Goal: Task Accomplishment & Management: Use online tool/utility

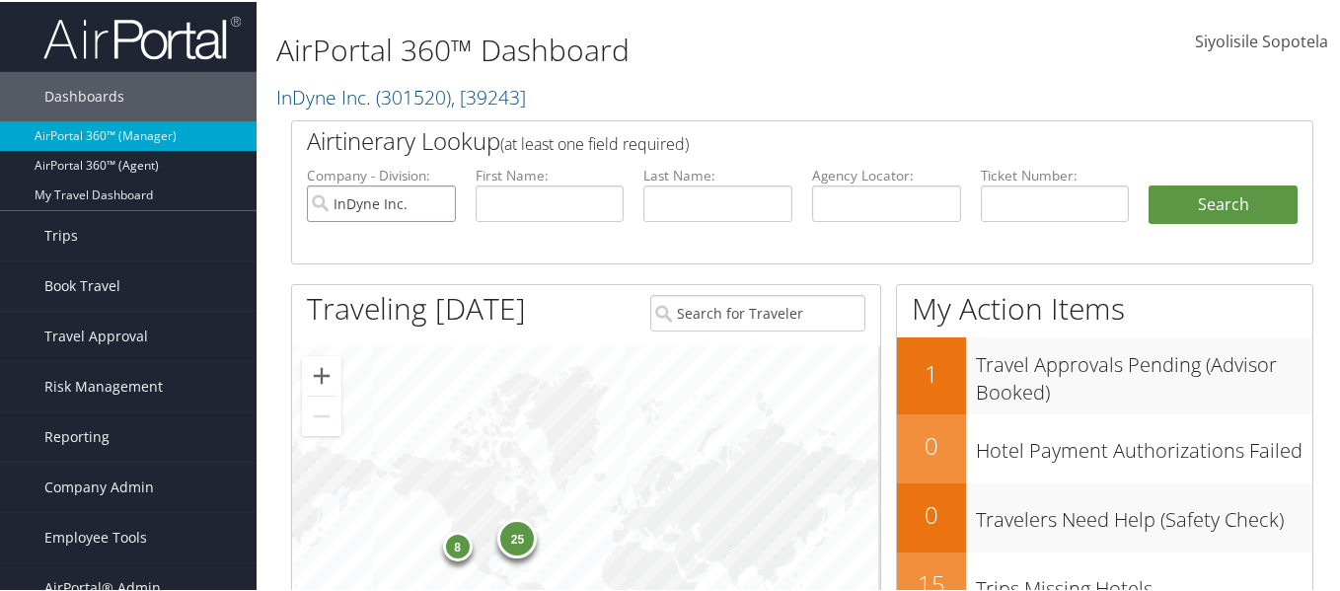
click at [442, 202] on input "InDyne Inc." at bounding box center [381, 202] width 149 height 37
click at [832, 195] on input "text" at bounding box center [886, 202] width 149 height 37
type input "owyslf"
click at [1148, 184] on button "Search" at bounding box center [1222, 203] width 149 height 39
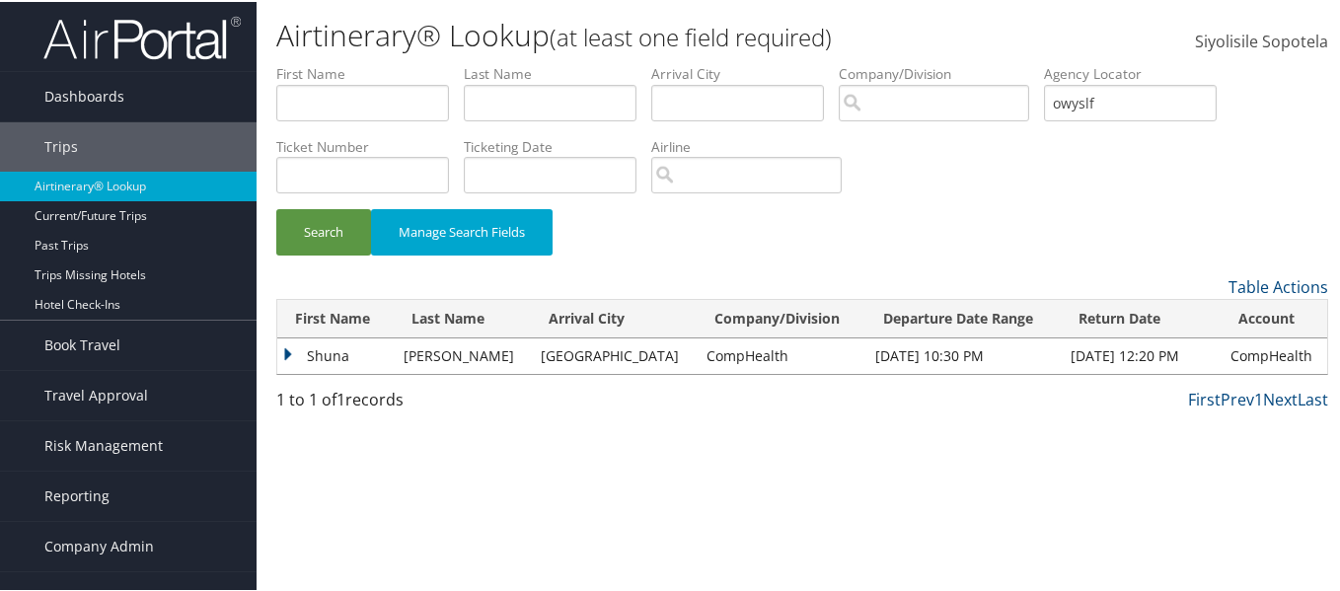
click at [290, 351] on td "Shuna" at bounding box center [335, 354] width 116 height 36
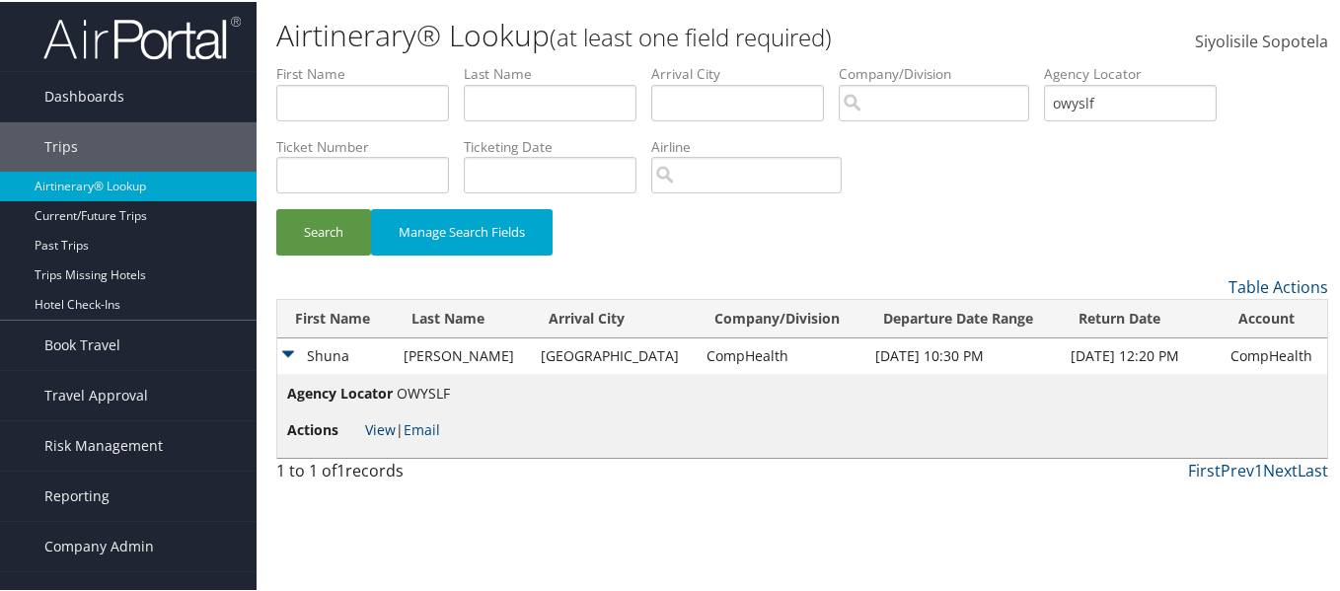
click at [388, 427] on link "View" at bounding box center [380, 427] width 31 height 19
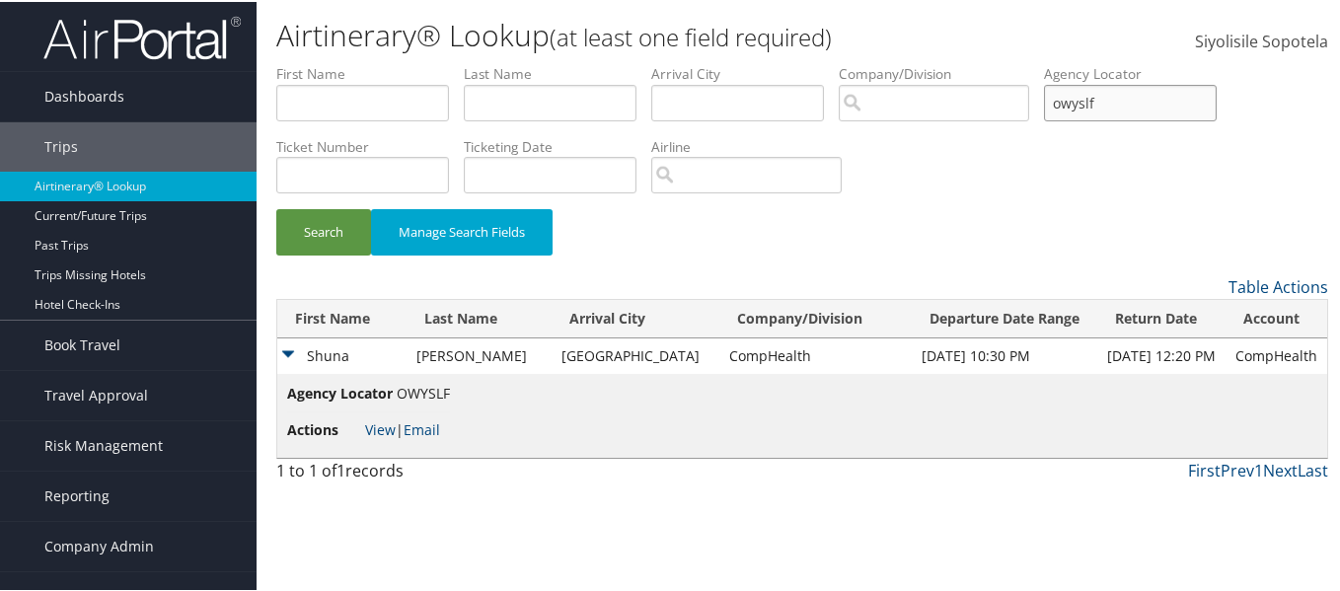
drag, startPoint x: 1191, startPoint y: 105, endPoint x: 1048, endPoint y: 89, distance: 143.9
click at [1048, 62] on ul "First Name Last Name Departure City Arrival City Company/Division Airport/City …" at bounding box center [802, 62] width 1052 height 0
click at [1149, 95] on input "text" at bounding box center [1130, 101] width 173 height 37
paste input "NMQWFE"
type input "NMQWFE"
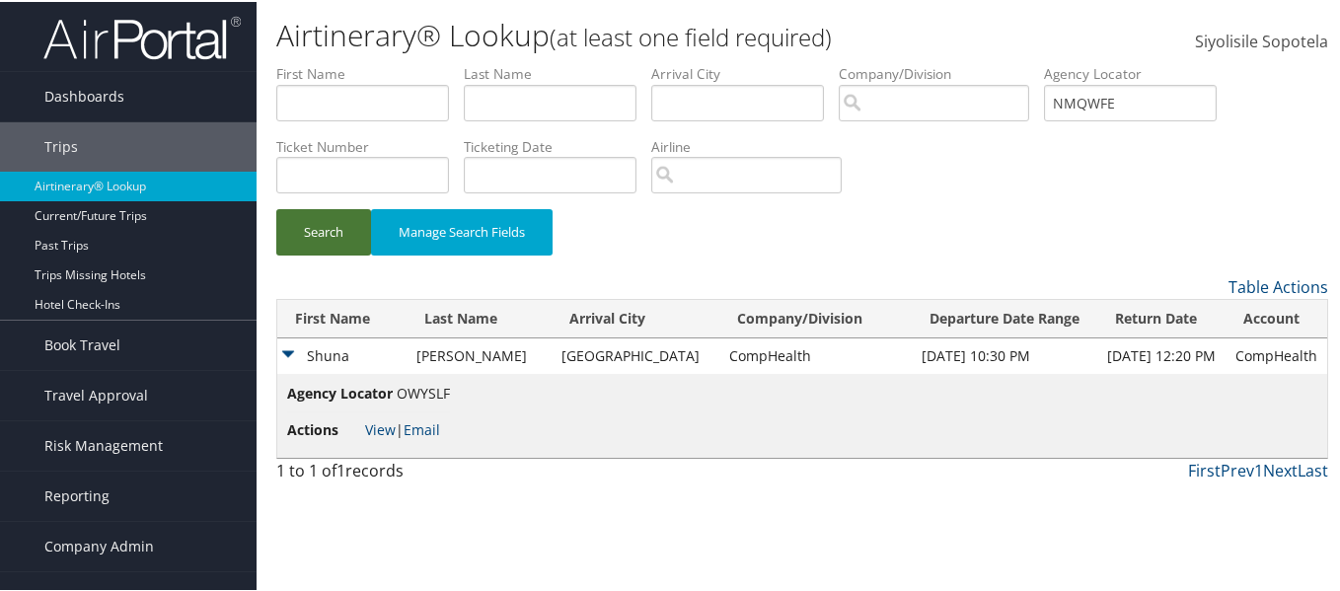
click at [303, 225] on button "Search" at bounding box center [323, 230] width 95 height 46
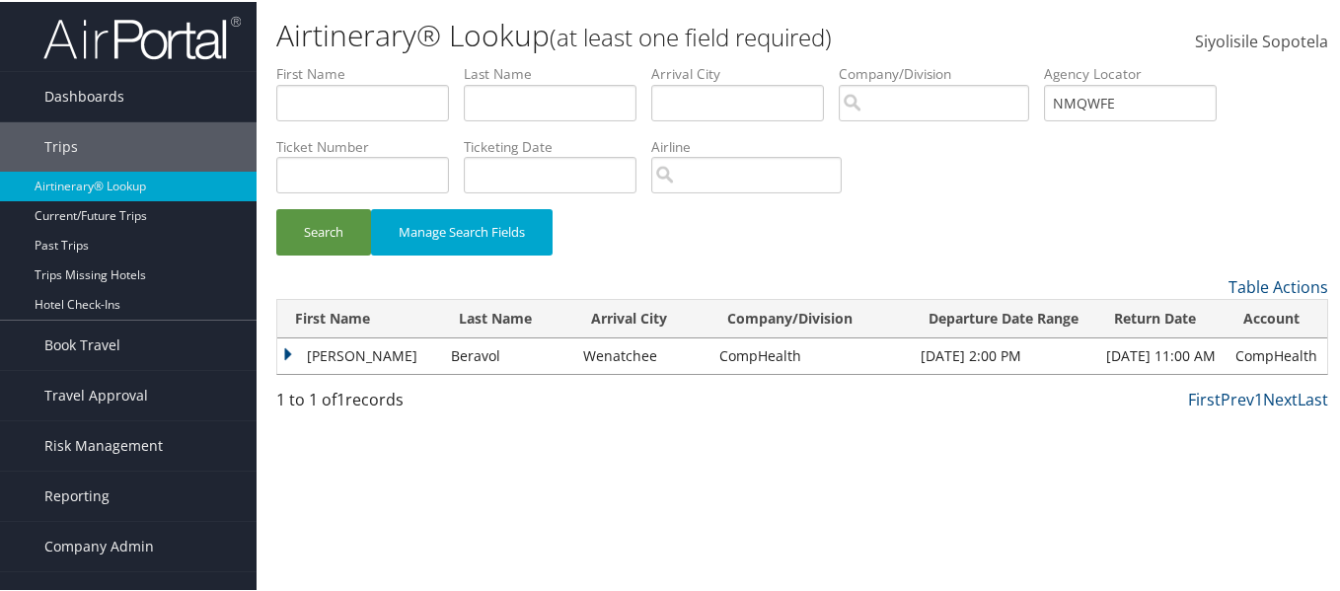
click at [285, 354] on td "Poojitha" at bounding box center [359, 354] width 164 height 36
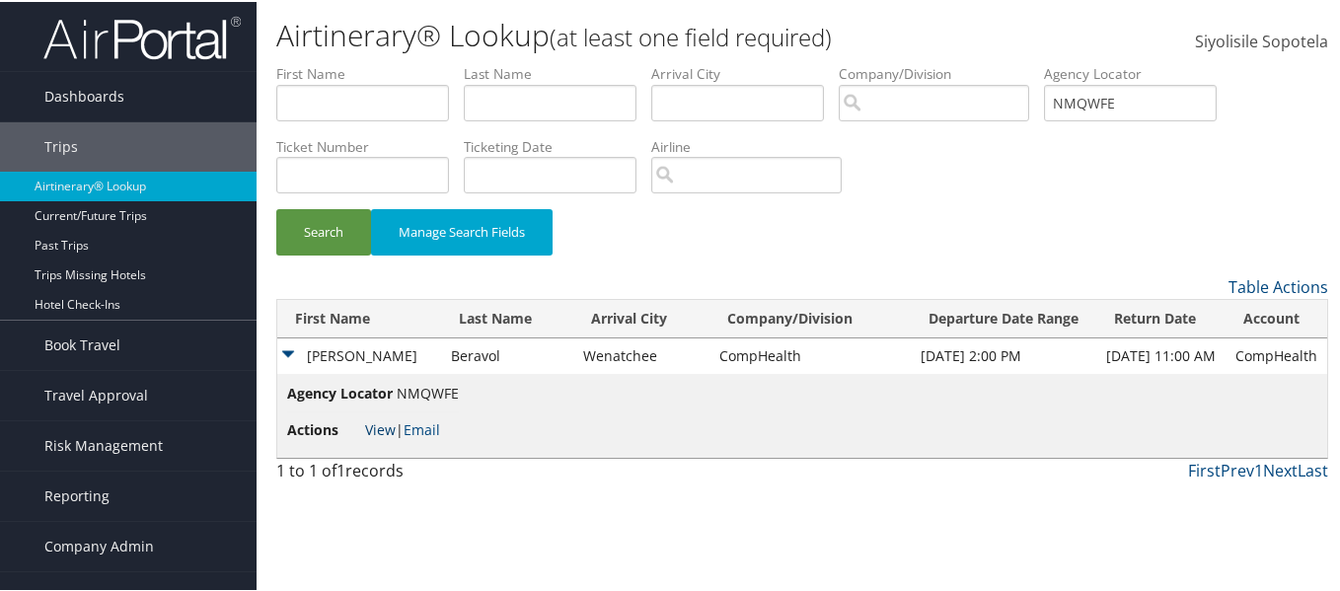
click at [376, 425] on link "View" at bounding box center [380, 427] width 31 height 19
click at [87, 485] on span "Reporting" at bounding box center [76, 494] width 65 height 49
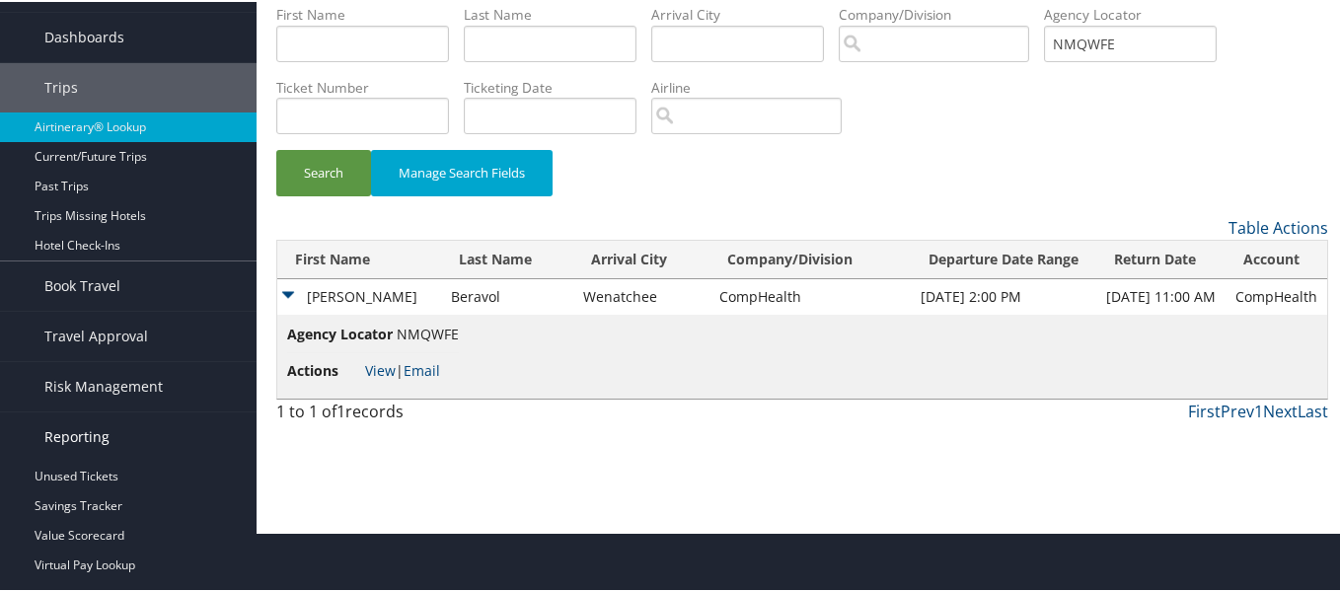
scroll to position [197, 0]
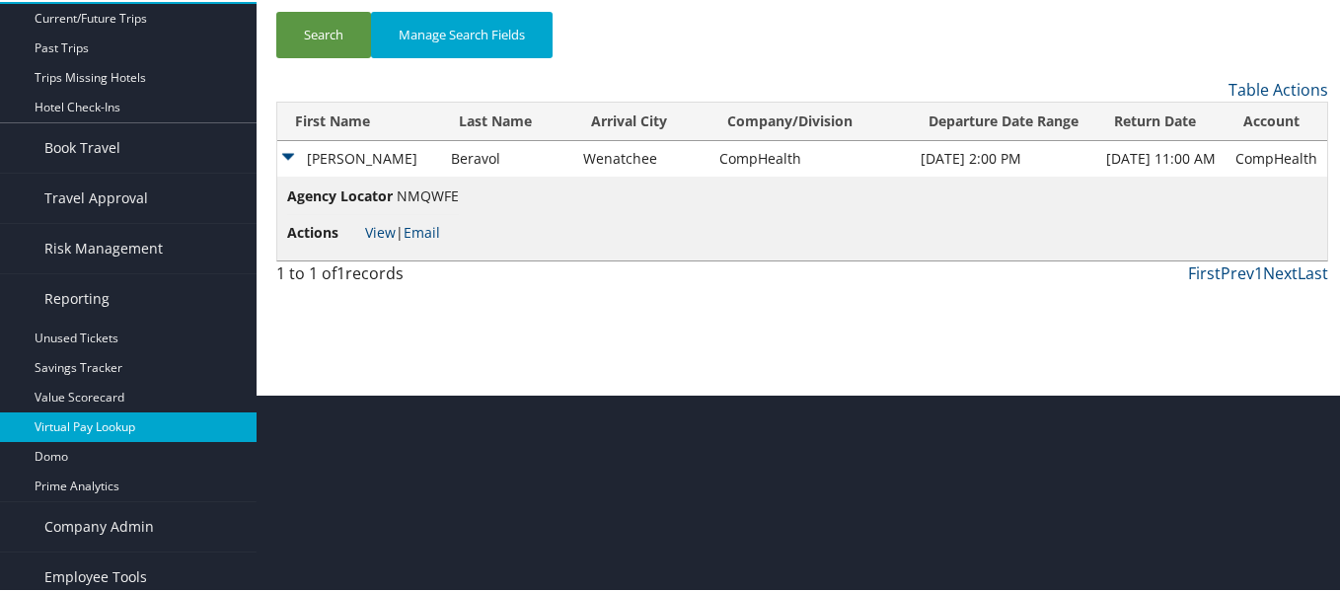
click at [94, 424] on link "Virtual Pay Lookup" at bounding box center [128, 425] width 257 height 30
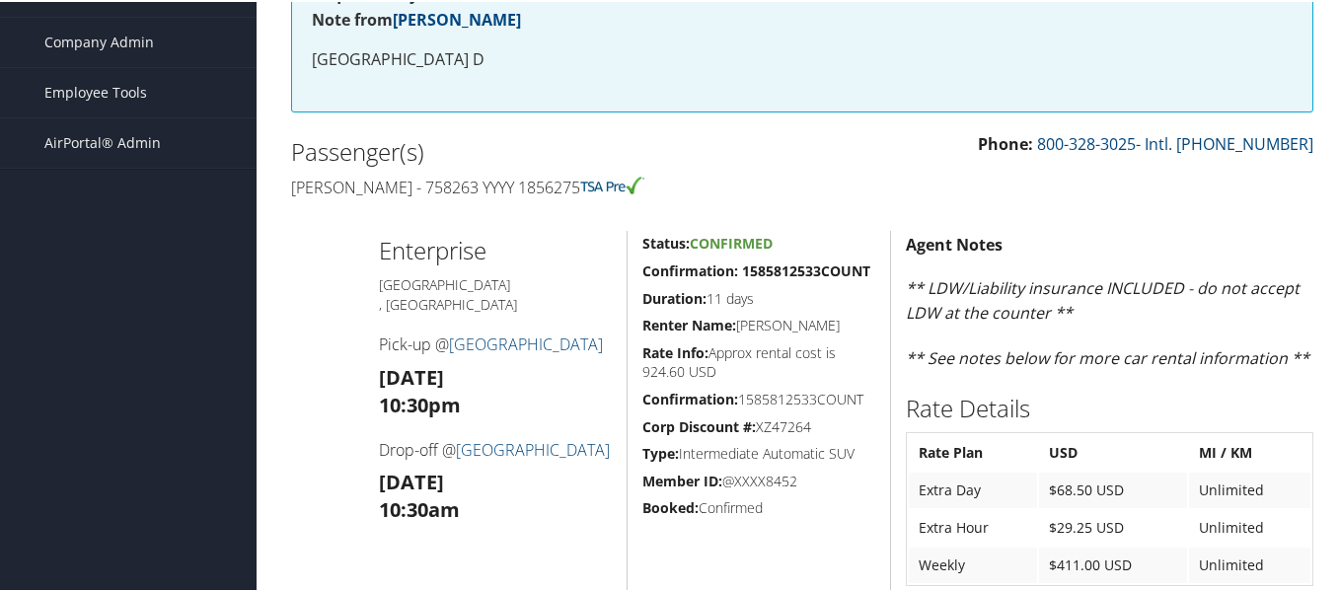
scroll to position [296, 0]
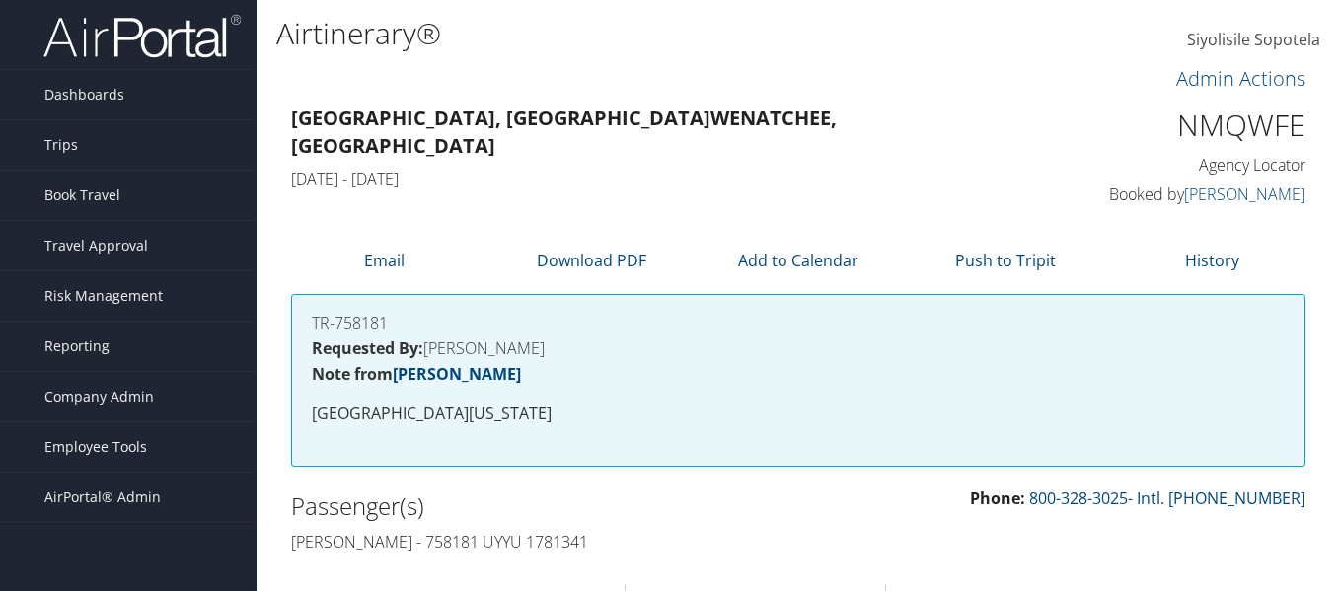
scroll to position [395, 0]
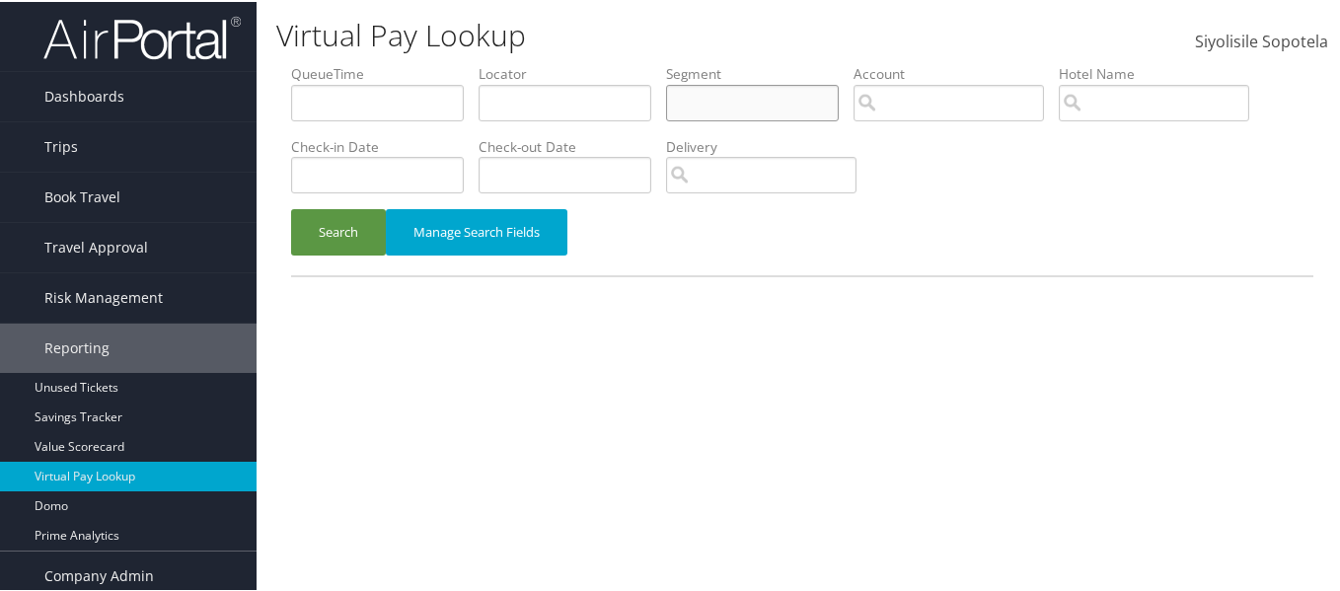
click at [731, 90] on input "text" at bounding box center [752, 101] width 173 height 37
click at [539, 85] on input "text" at bounding box center [565, 101] width 173 height 37
paste input "NMQWFE"
type input "NMQWFE"
click at [291, 207] on button "Search" at bounding box center [338, 230] width 95 height 46
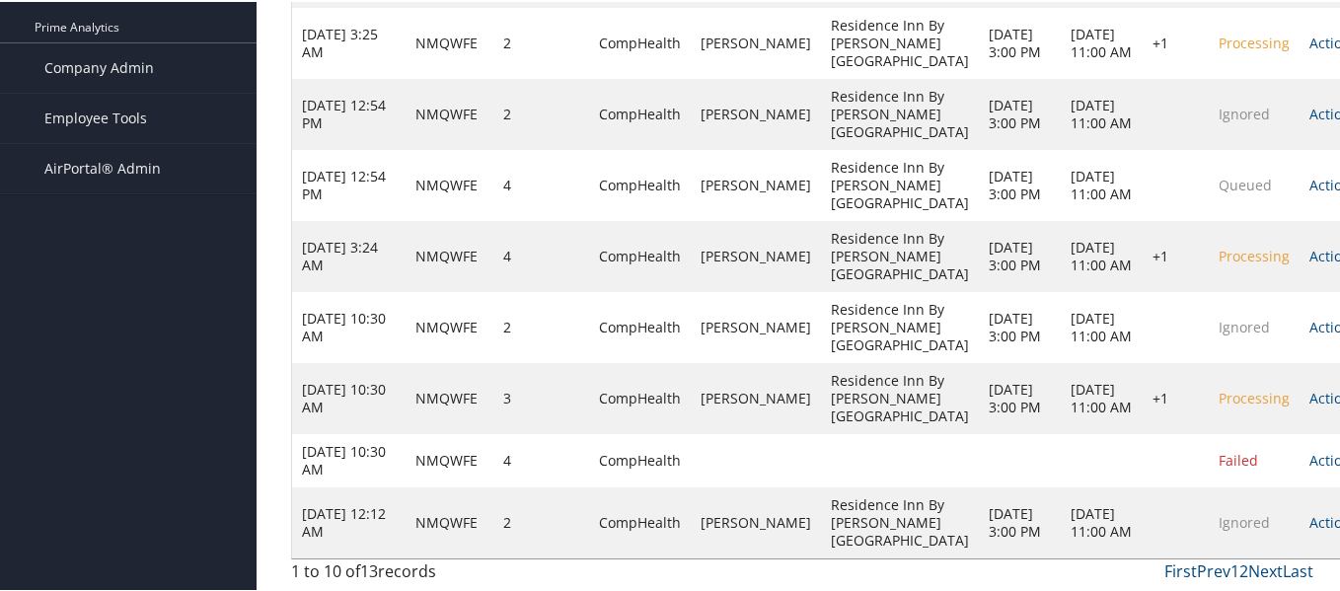
scroll to position [665, 0]
click at [1230, 570] on link "1" at bounding box center [1234, 569] width 9 height 22
click at [1264, 566] on link "Next" at bounding box center [1265, 569] width 35 height 22
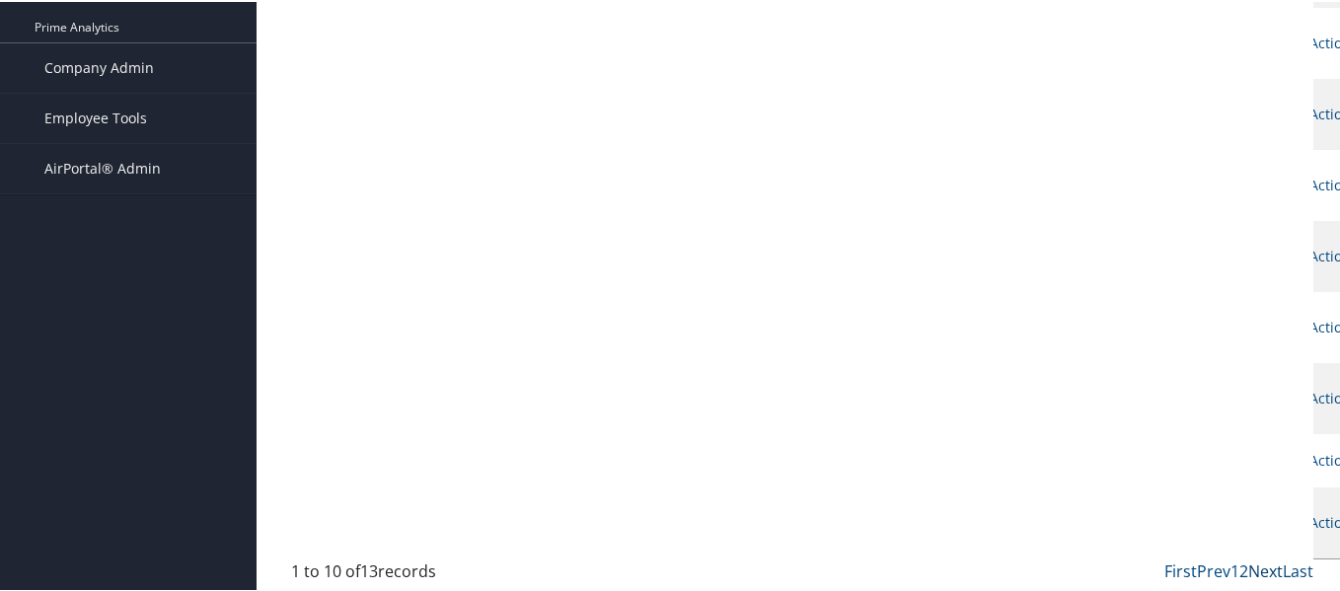
scroll to position [110, 0]
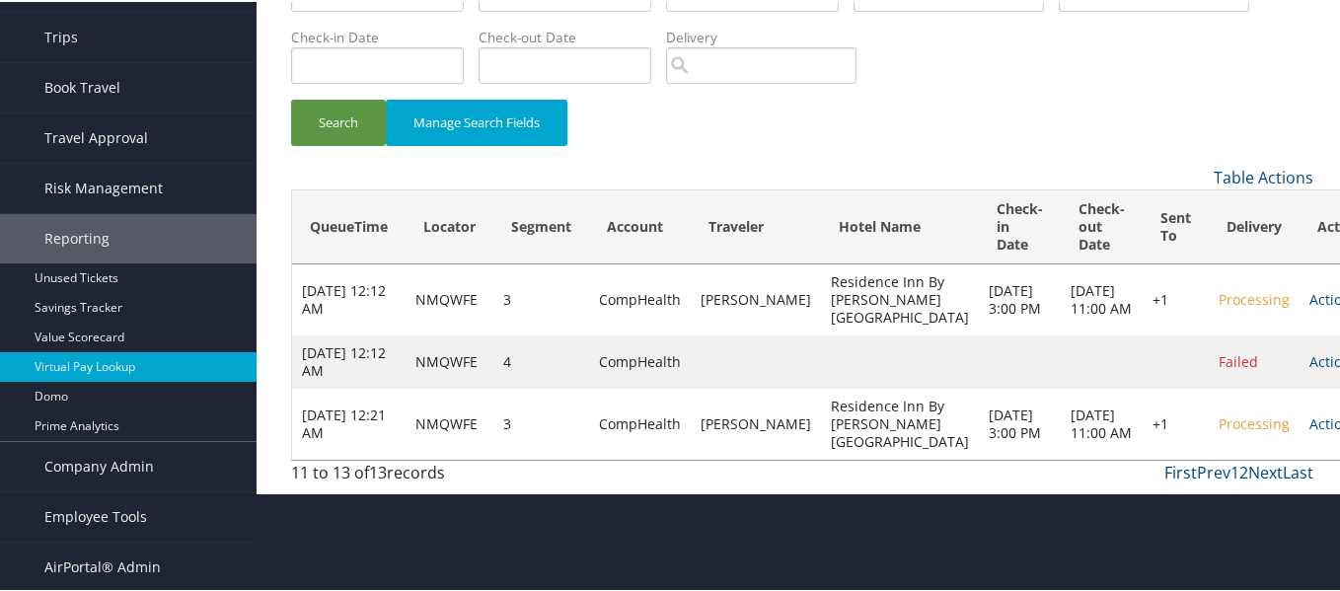
click at [1188, 481] on link "First" at bounding box center [1180, 471] width 33 height 22
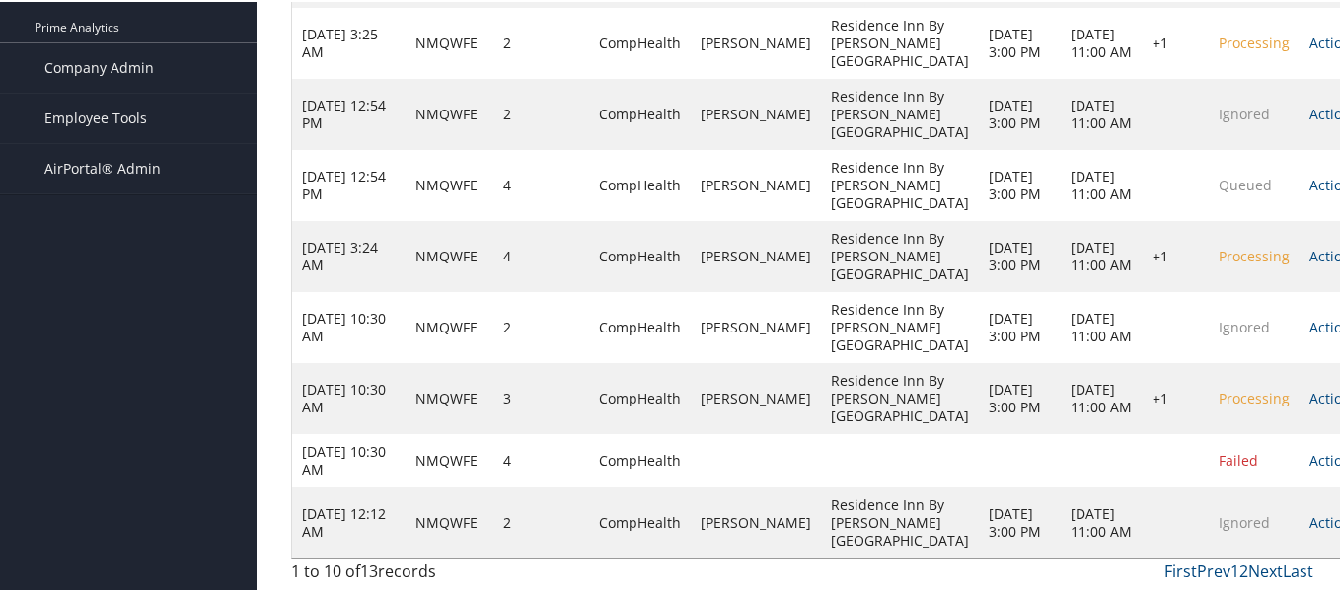
scroll to position [566, 0]
click at [1309, 263] on link "Actions" at bounding box center [1333, 254] width 48 height 19
click at [1160, 397] on link "Logs" at bounding box center [1200, 414] width 151 height 34
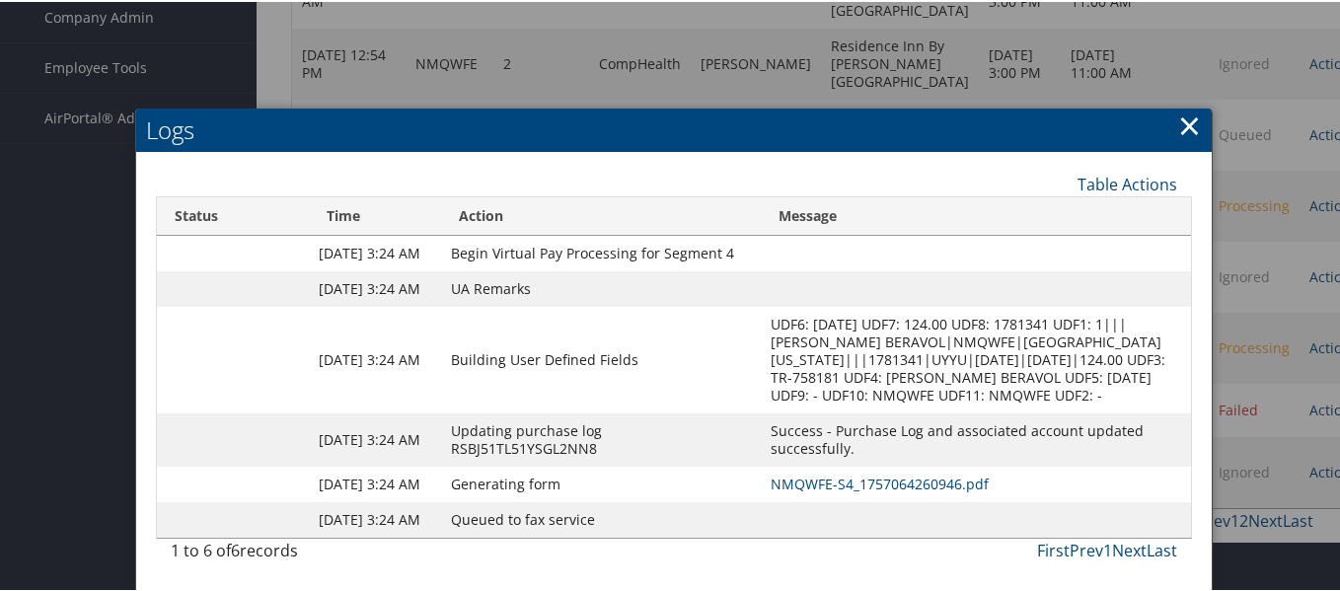
scroll to position [665, 0]
click at [877, 473] on link "NMQWFE-S4_1757064260946.pdf" at bounding box center [880, 482] width 218 height 19
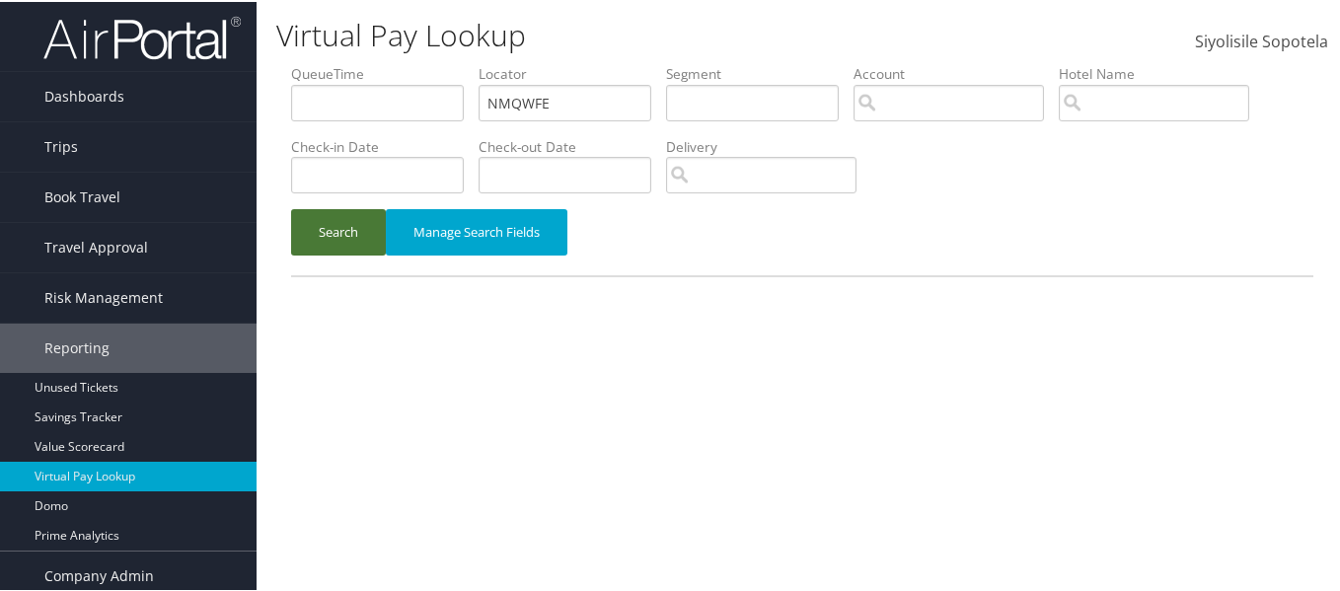
click at [337, 226] on button "Search" at bounding box center [338, 230] width 95 height 46
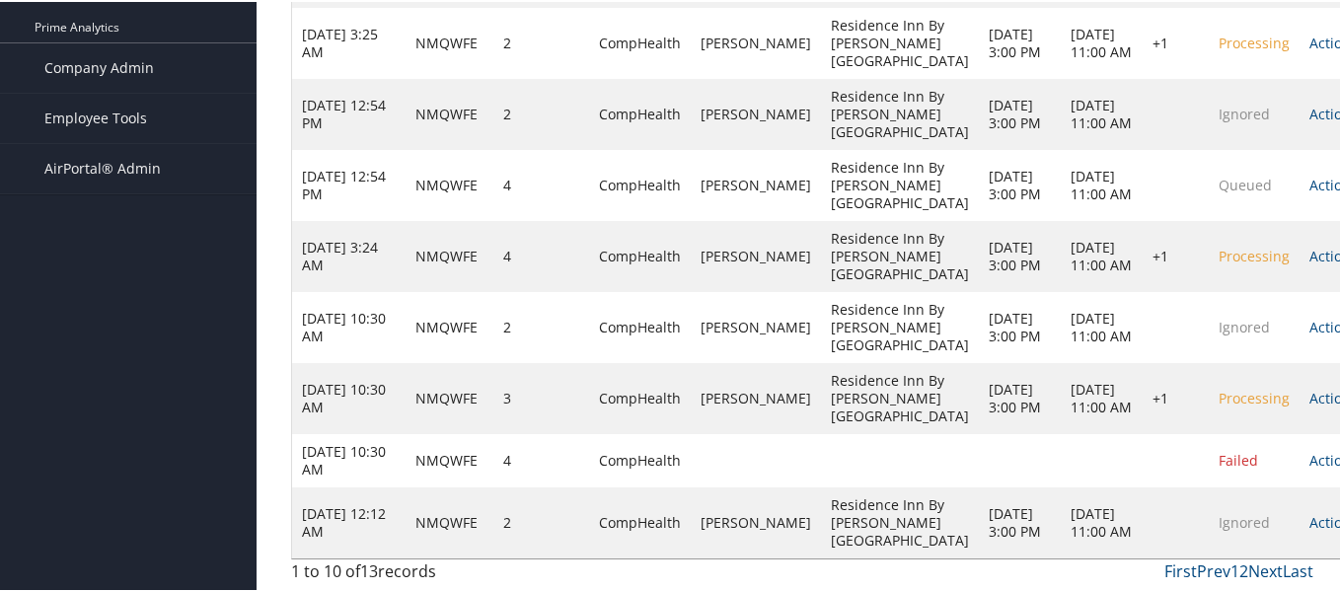
scroll to position [665, 0]
click at [1252, 567] on link "Next" at bounding box center [1265, 569] width 35 height 22
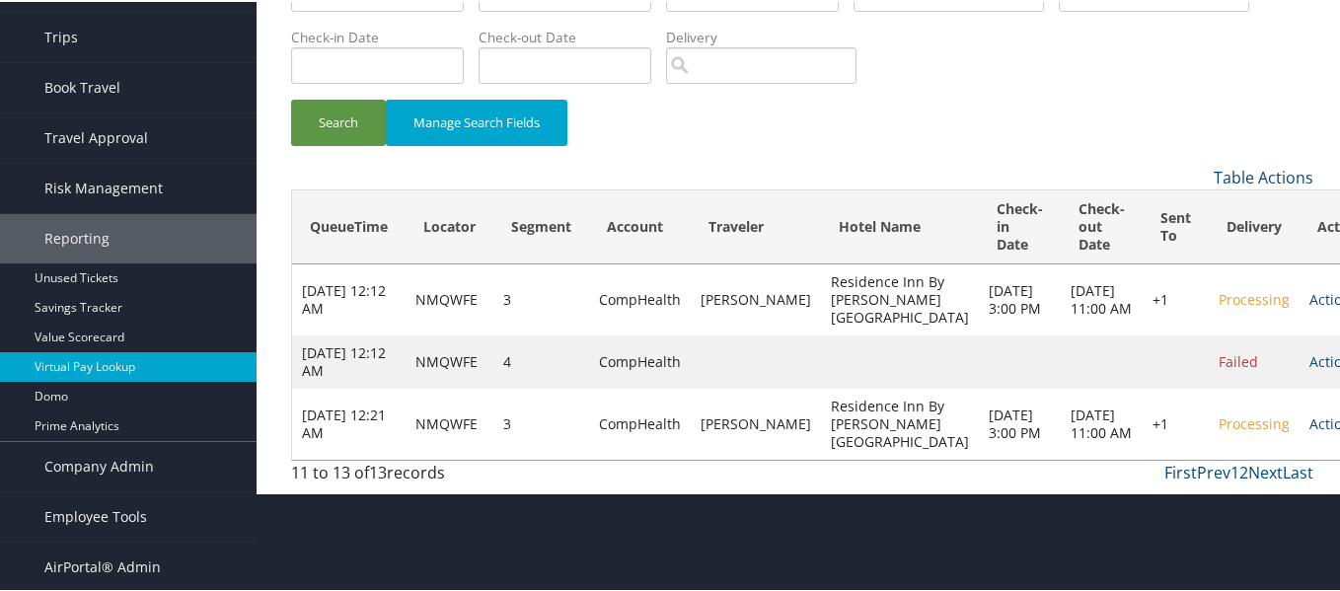
scroll to position [110, 0]
click at [1309, 431] on link "Actions" at bounding box center [1333, 421] width 48 height 19
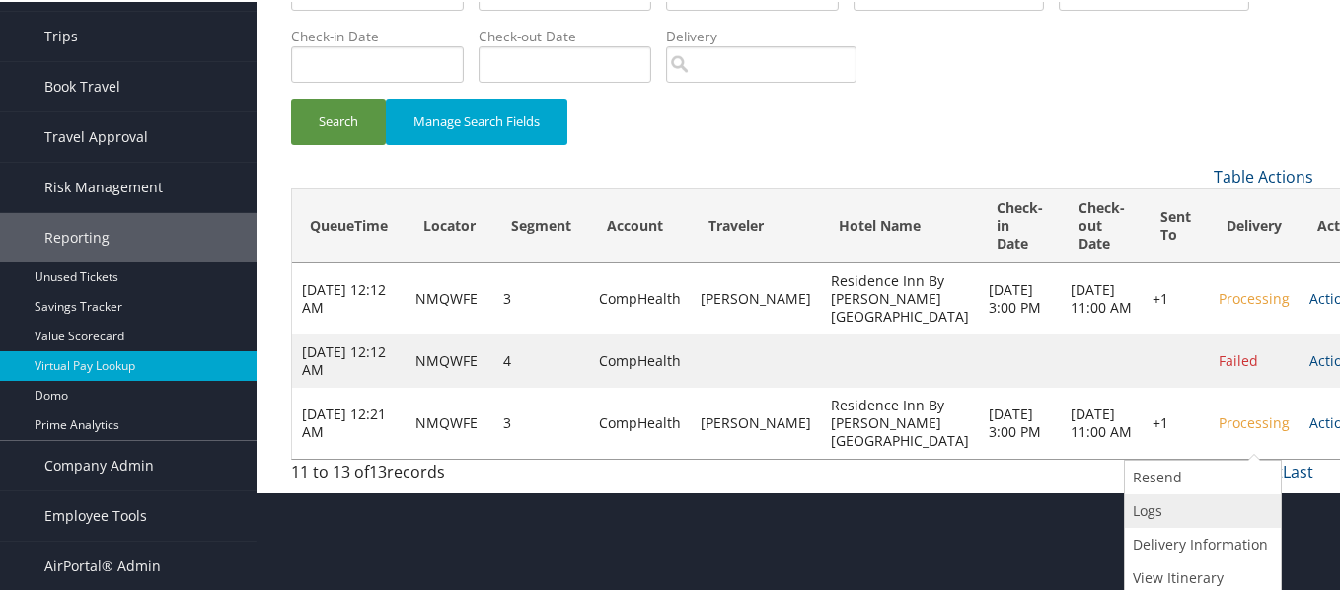
click at [1150, 501] on link "Logs" at bounding box center [1200, 509] width 151 height 34
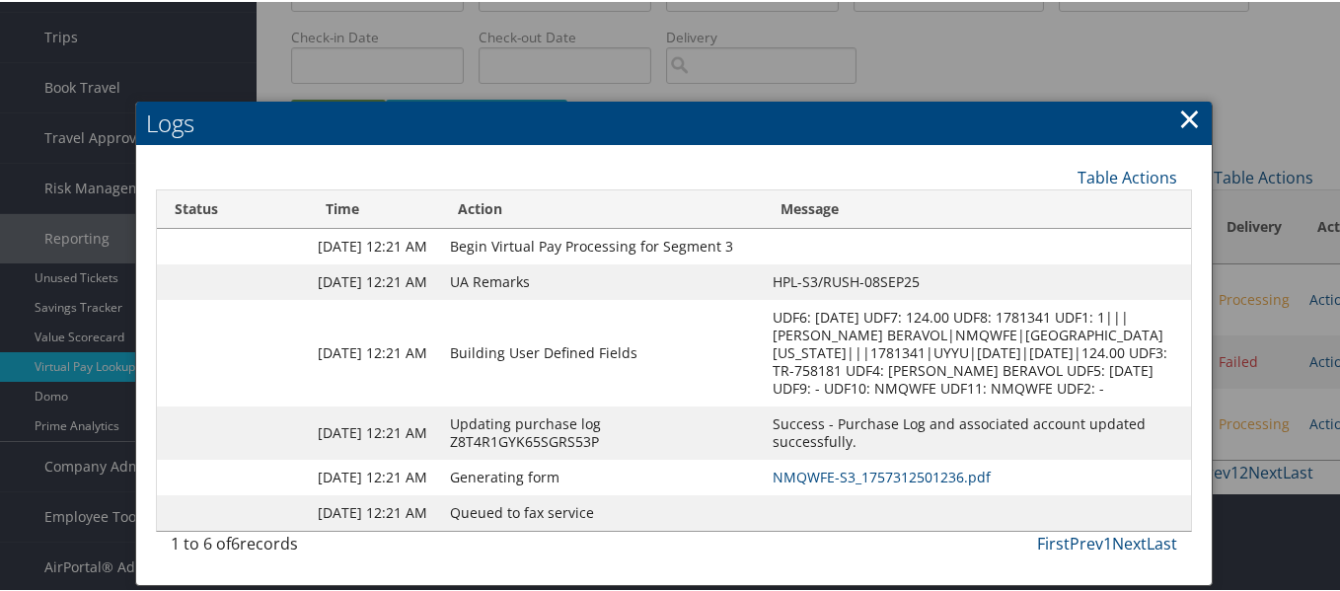
scroll to position [174, 0]
click at [909, 466] on link "NMQWFE-S3_1757312501236.pdf" at bounding box center [882, 475] width 218 height 19
